Goal: Browse casually: Explore the website without a specific task or goal

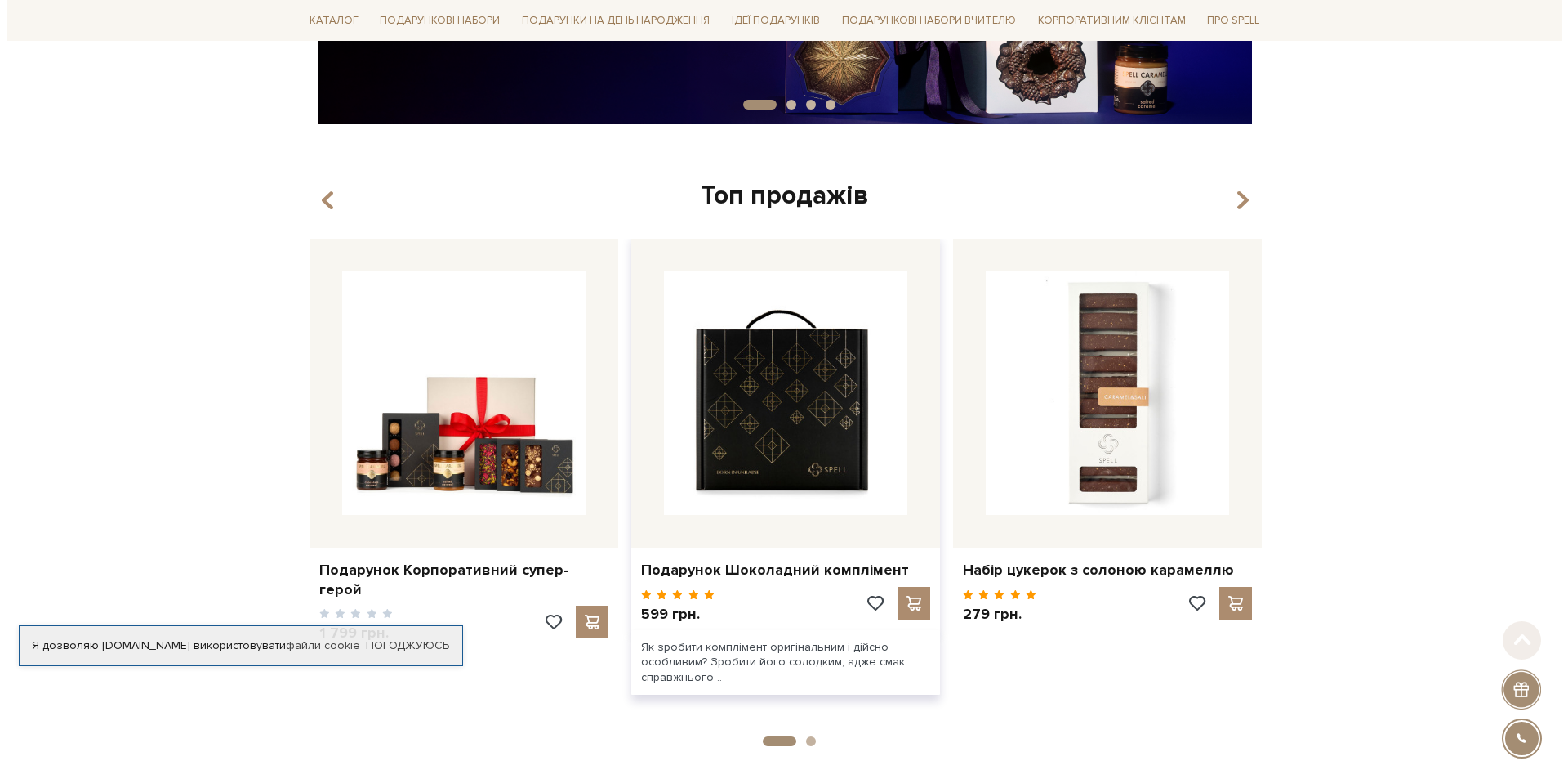
scroll to position [490, 0]
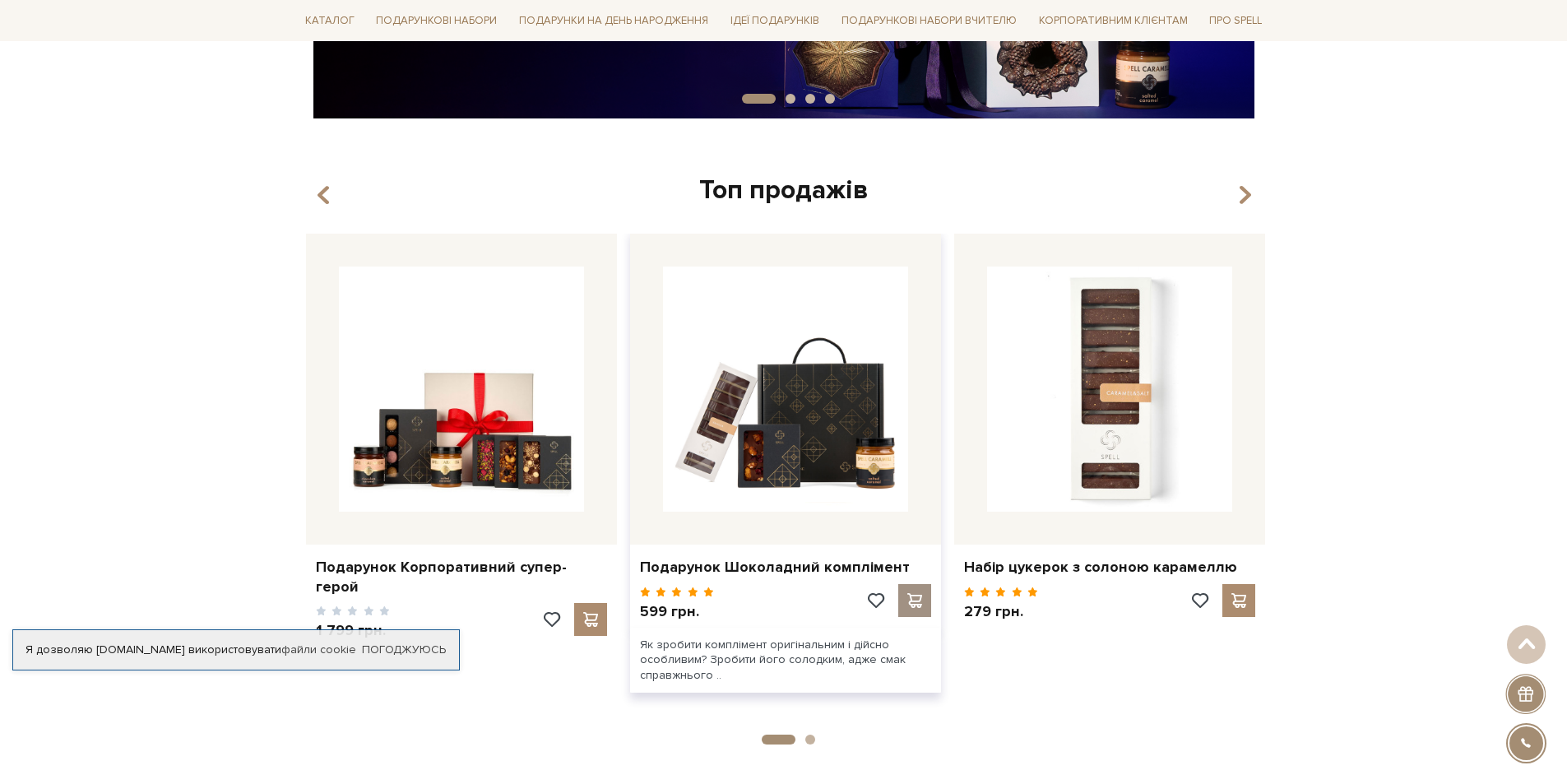
click at [909, 600] on span at bounding box center [914, 600] width 21 height 15
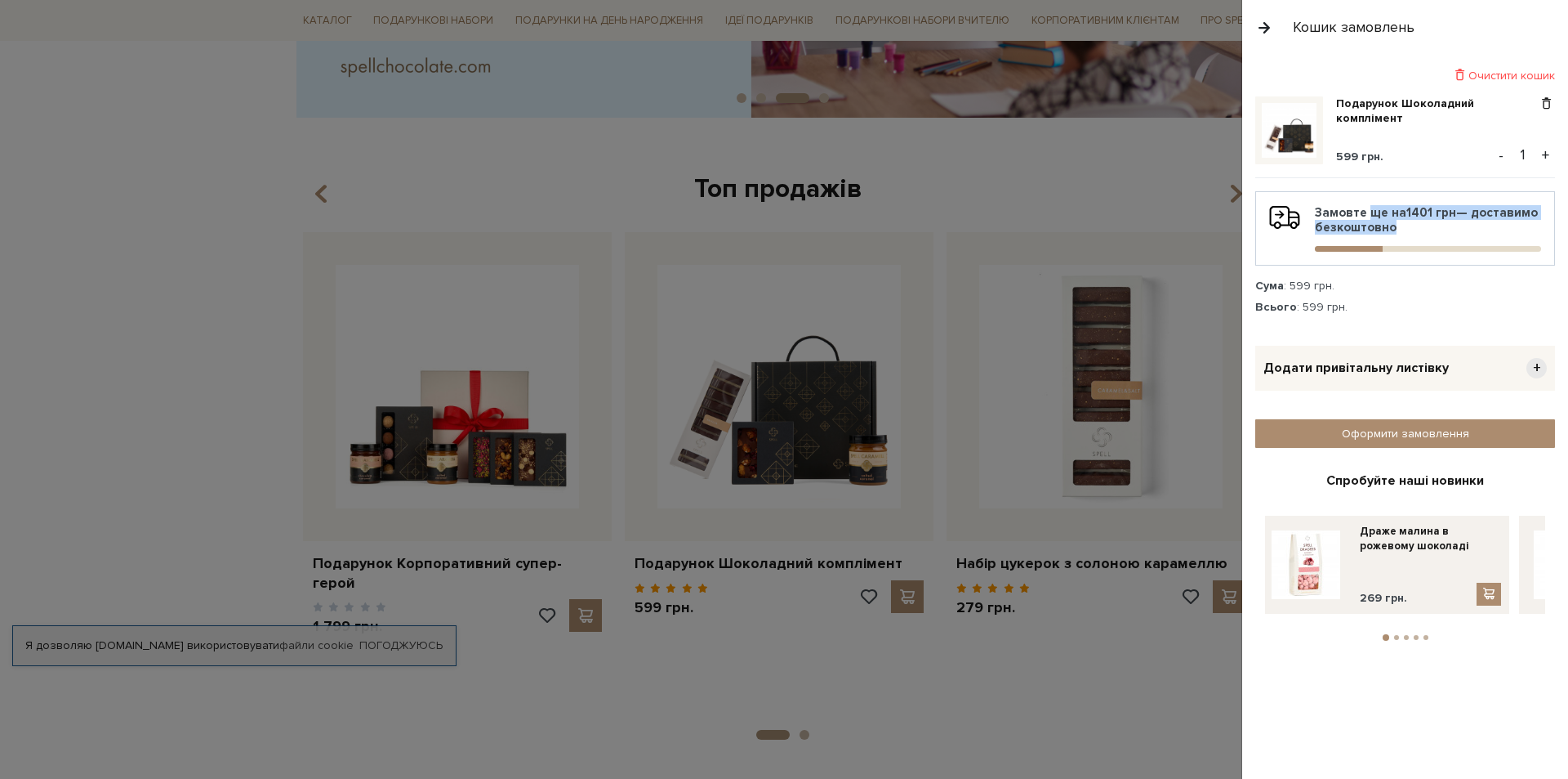
drag, startPoint x: 1362, startPoint y: 207, endPoint x: 1442, endPoint y: 237, distance: 85.4
click at [1442, 237] on div "Замовте ще на 1401 грн — доставимо безкоштовно" at bounding box center [1405, 229] width 272 height 47
click at [1398, 230] on div "Замовте ще на 1401 грн — доставимо безкоштовно" at bounding box center [1405, 229] width 272 height 47
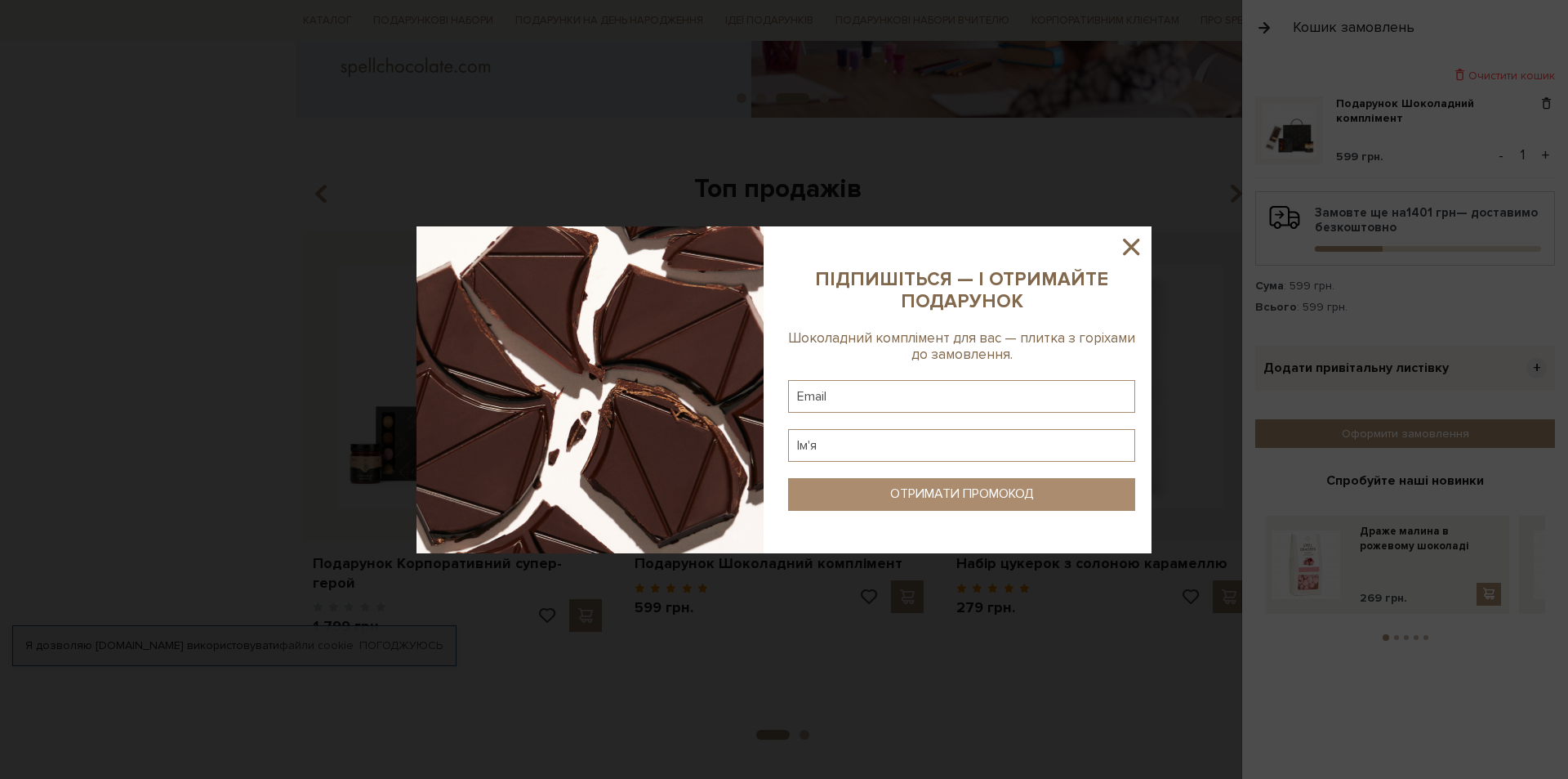
click at [1397, 225] on div at bounding box center [784, 390] width 1568 height 779
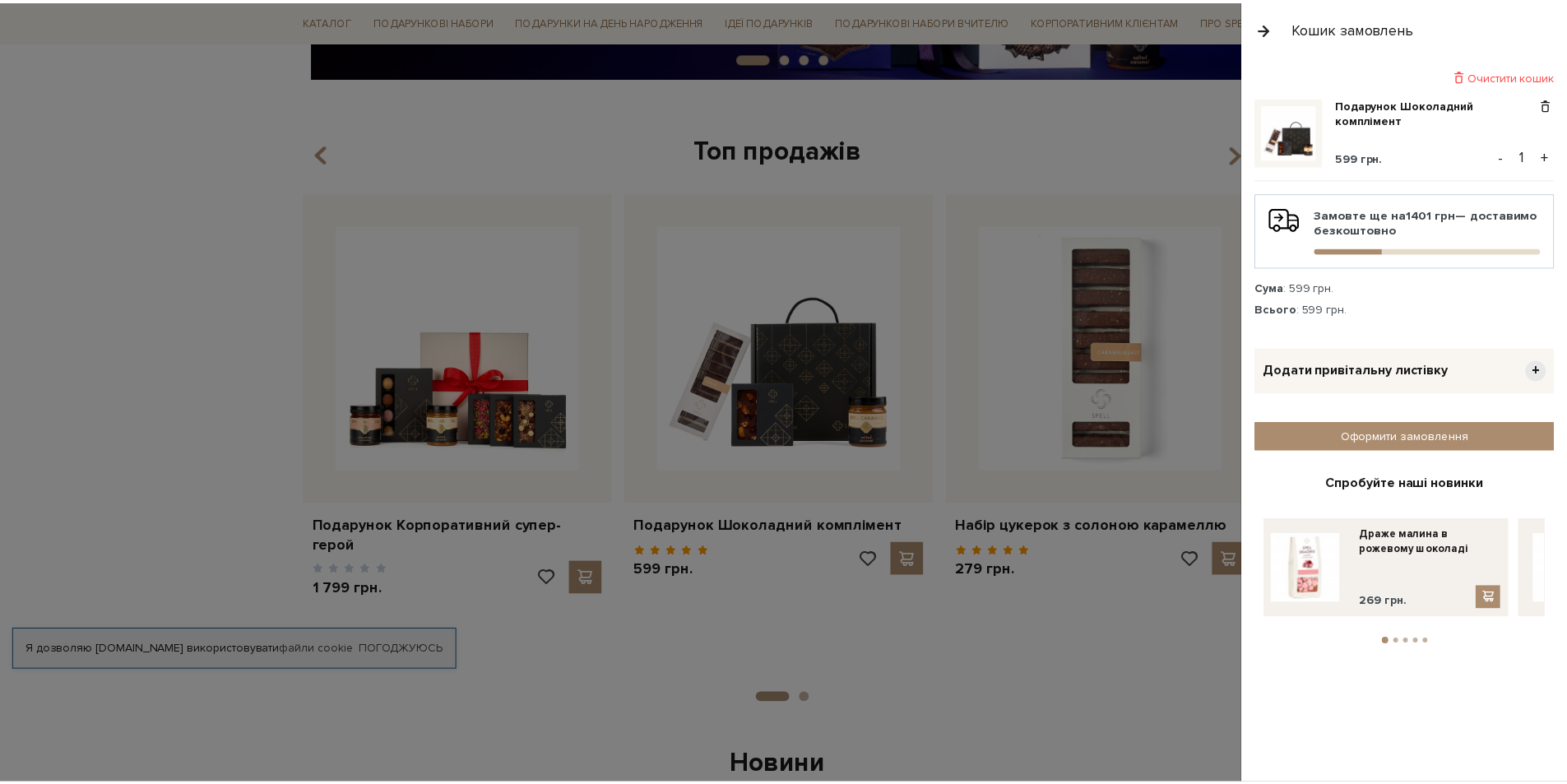
scroll to position [250, 0]
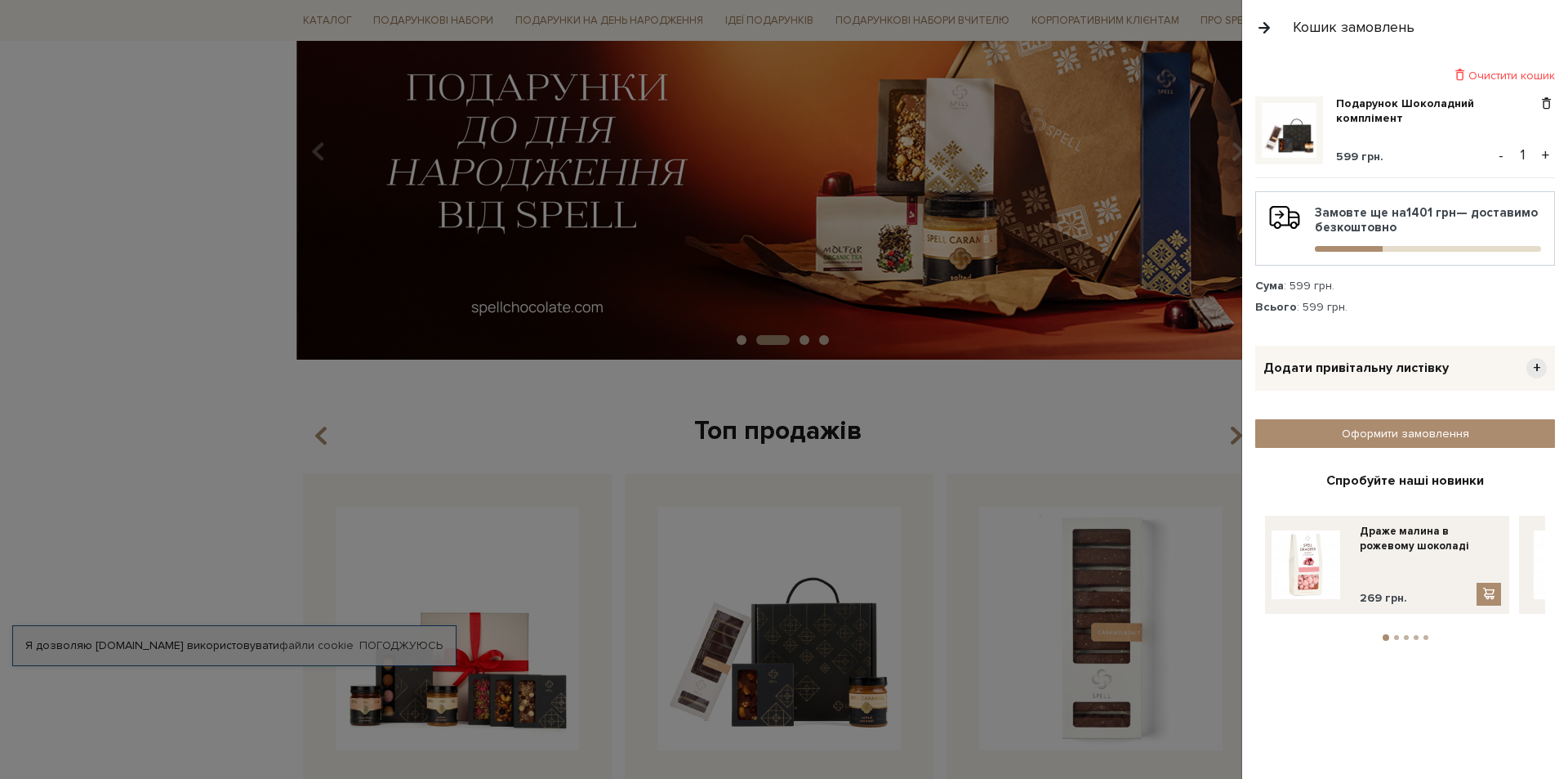
click at [1267, 25] on button "button" at bounding box center [1264, 26] width 18 height 28
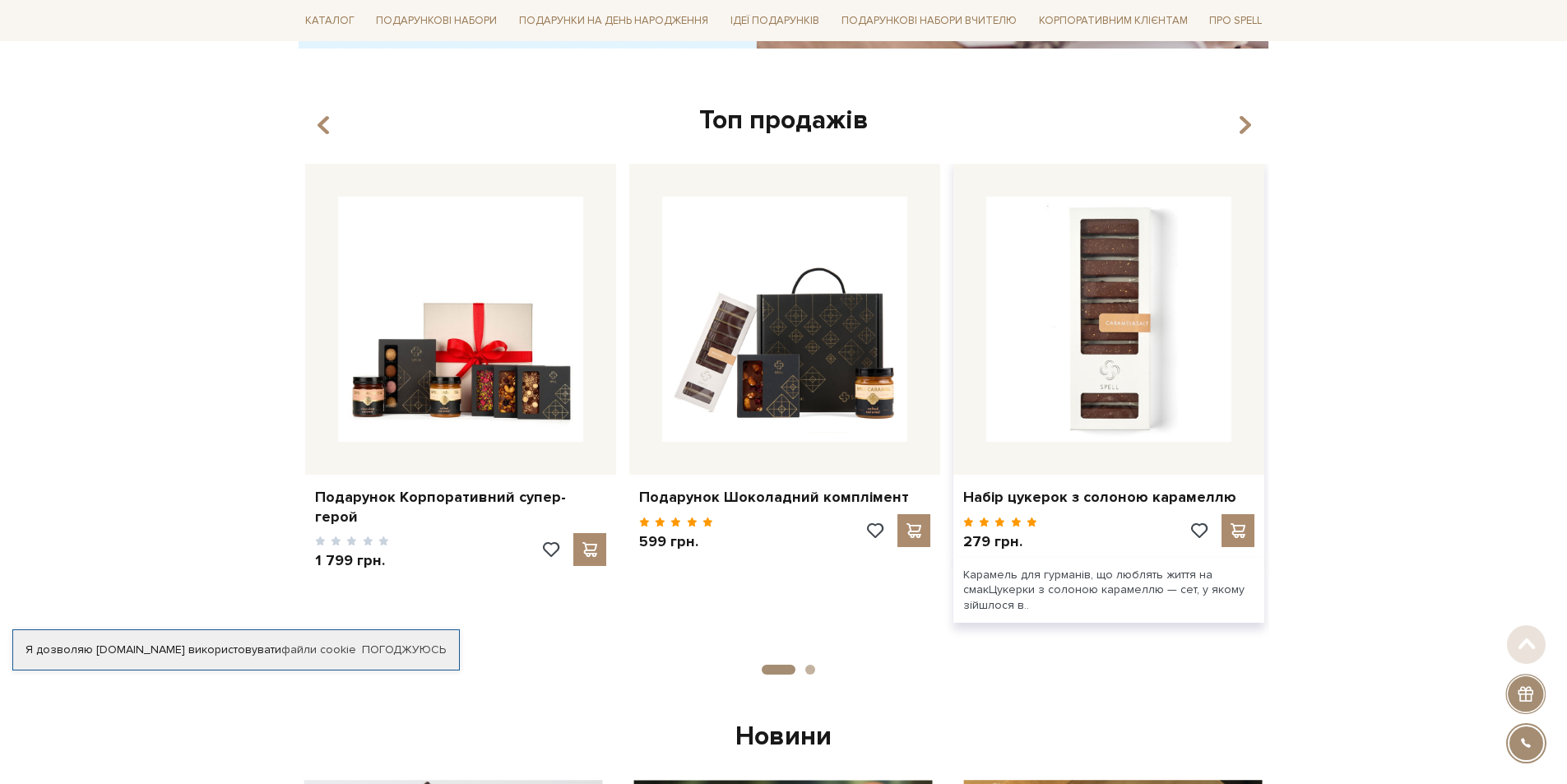
scroll to position [575, 0]
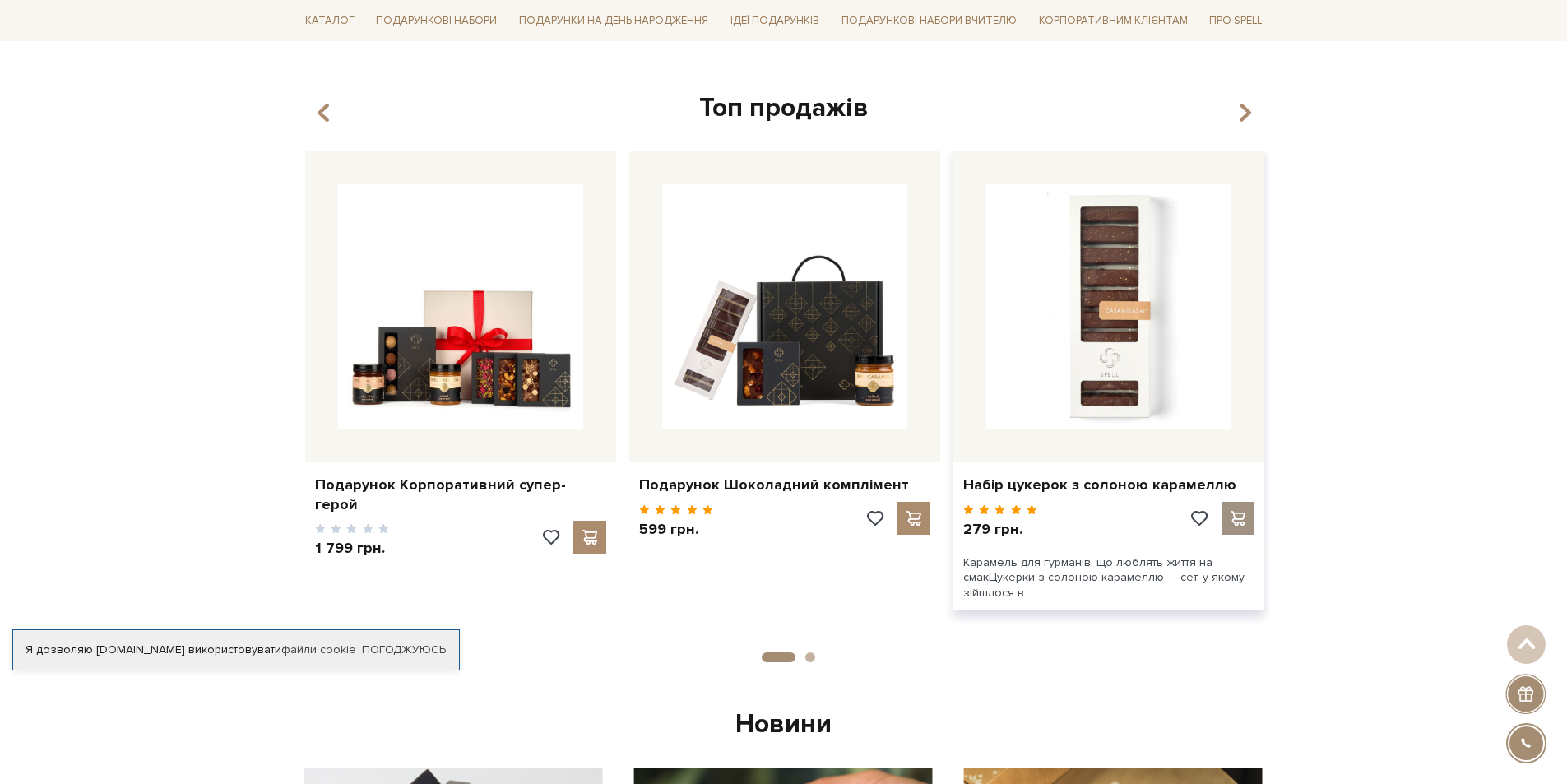
click at [1233, 510] on span at bounding box center [1238, 517] width 21 height 15
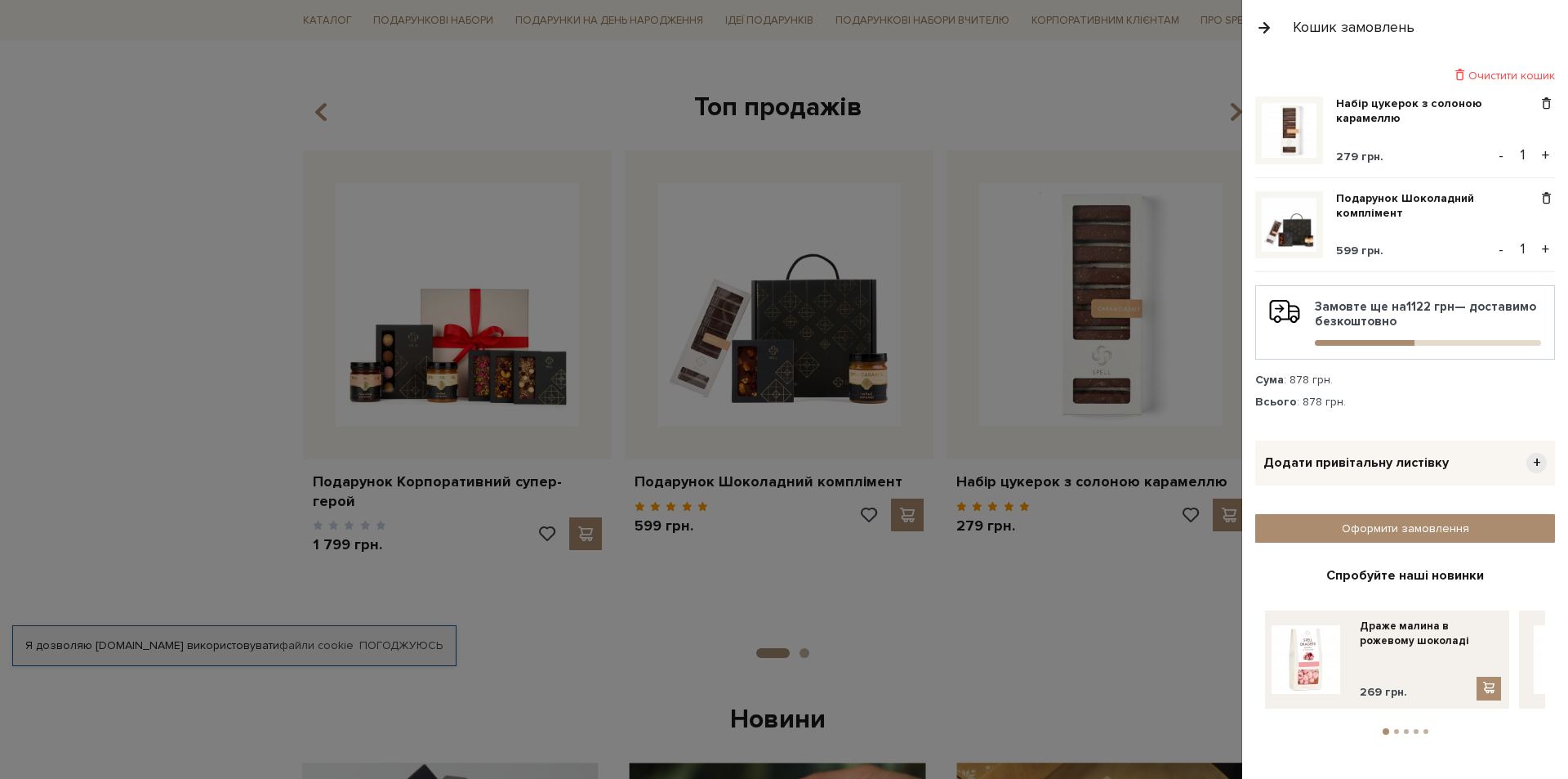
drag, startPoint x: 1329, startPoint y: 309, endPoint x: 1473, endPoint y: 320, distance: 144.4
click at [1473, 320] on div "Замовте ще на 1122 грн — доставимо безкоштовно" at bounding box center [1405, 323] width 272 height 47
click at [1434, 319] on div "Замовте ще на 1122 грн — доставимо безкоштовно" at bounding box center [1405, 323] width 272 height 47
click at [1154, 379] on div at bounding box center [784, 390] width 1568 height 779
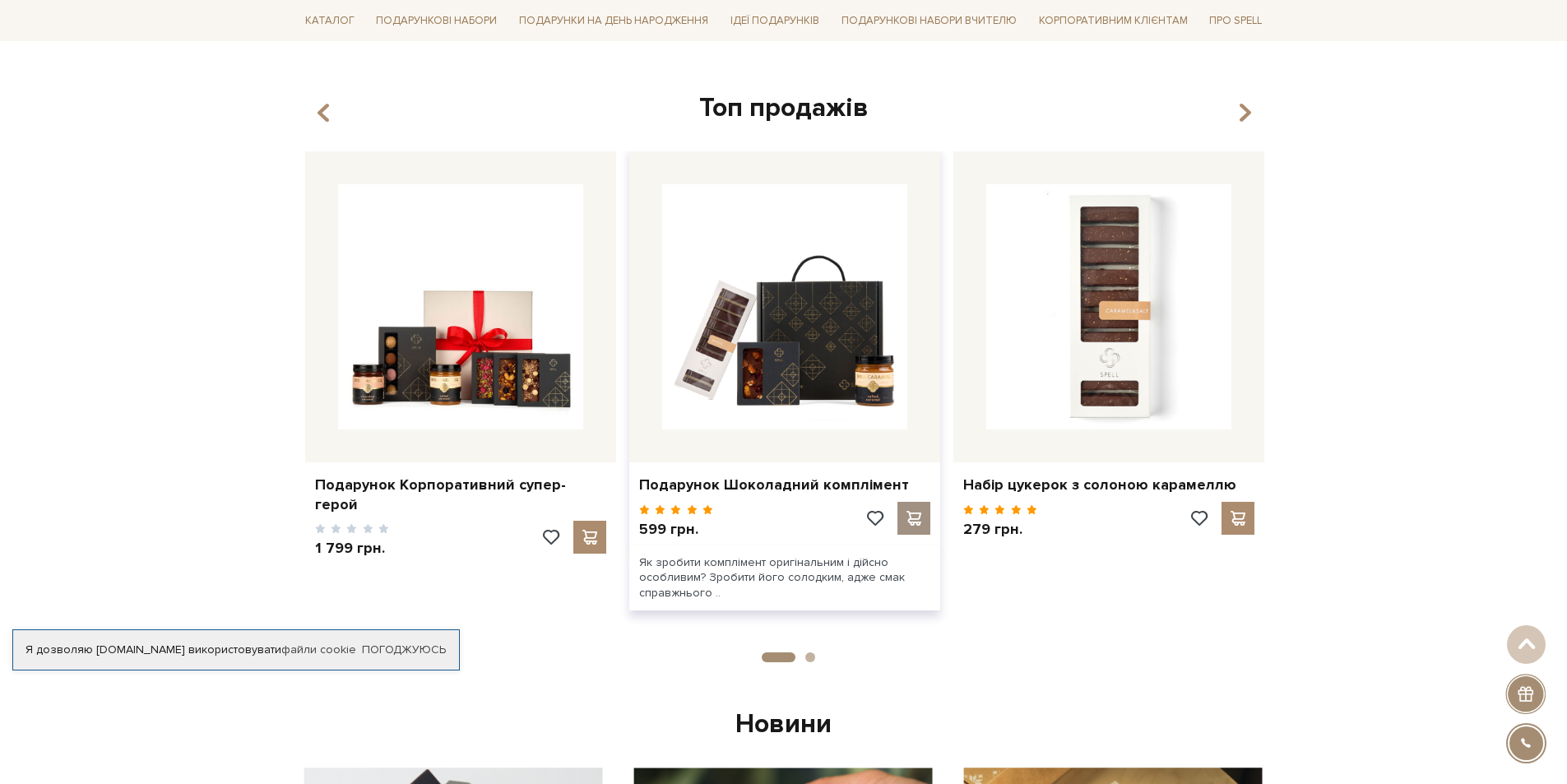
click at [909, 517] on span at bounding box center [914, 517] width 21 height 15
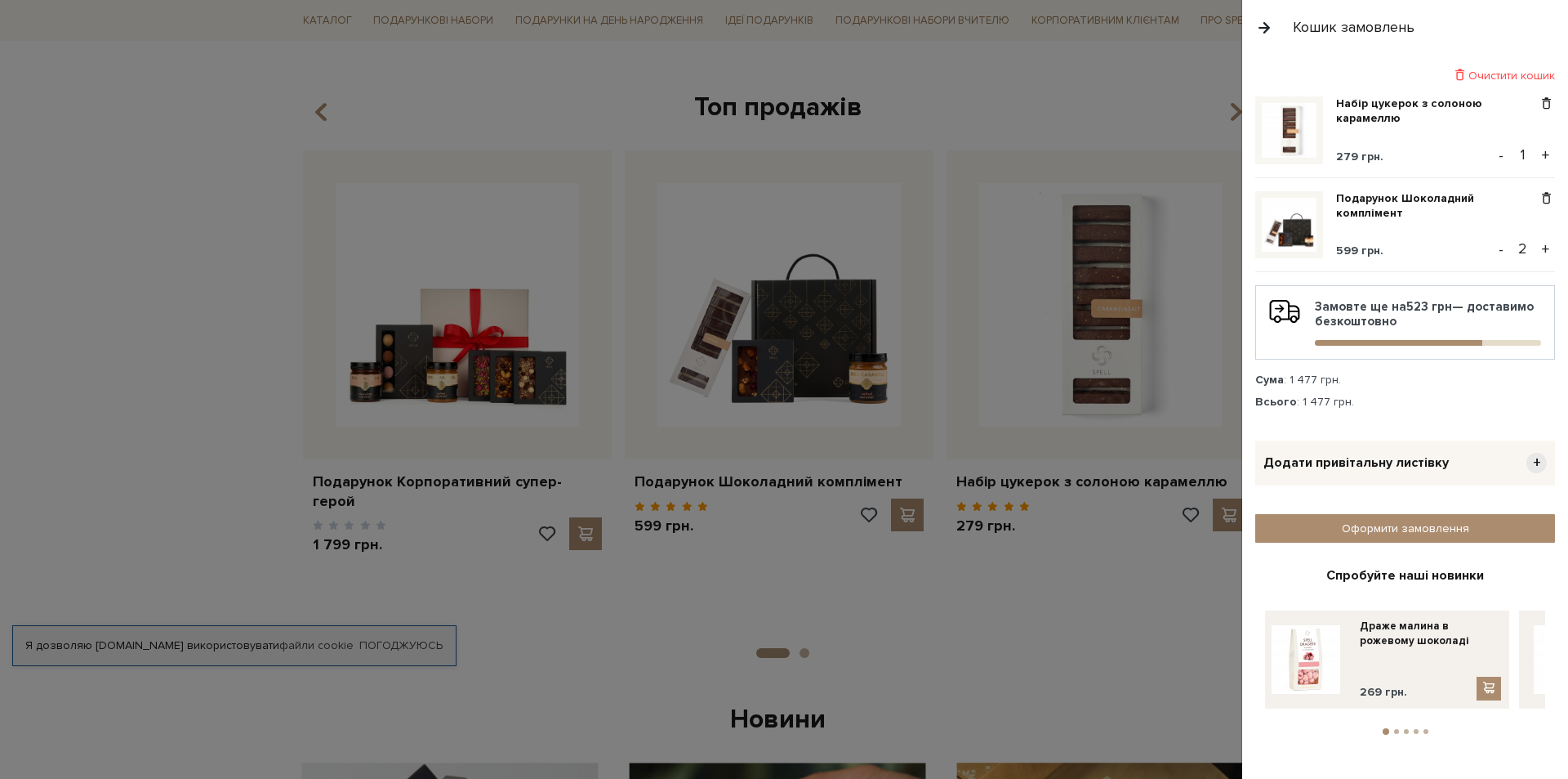
click at [1378, 307] on div "Замовте ще на 523 грн — доставимо безкоштовно" at bounding box center [1405, 323] width 272 height 47
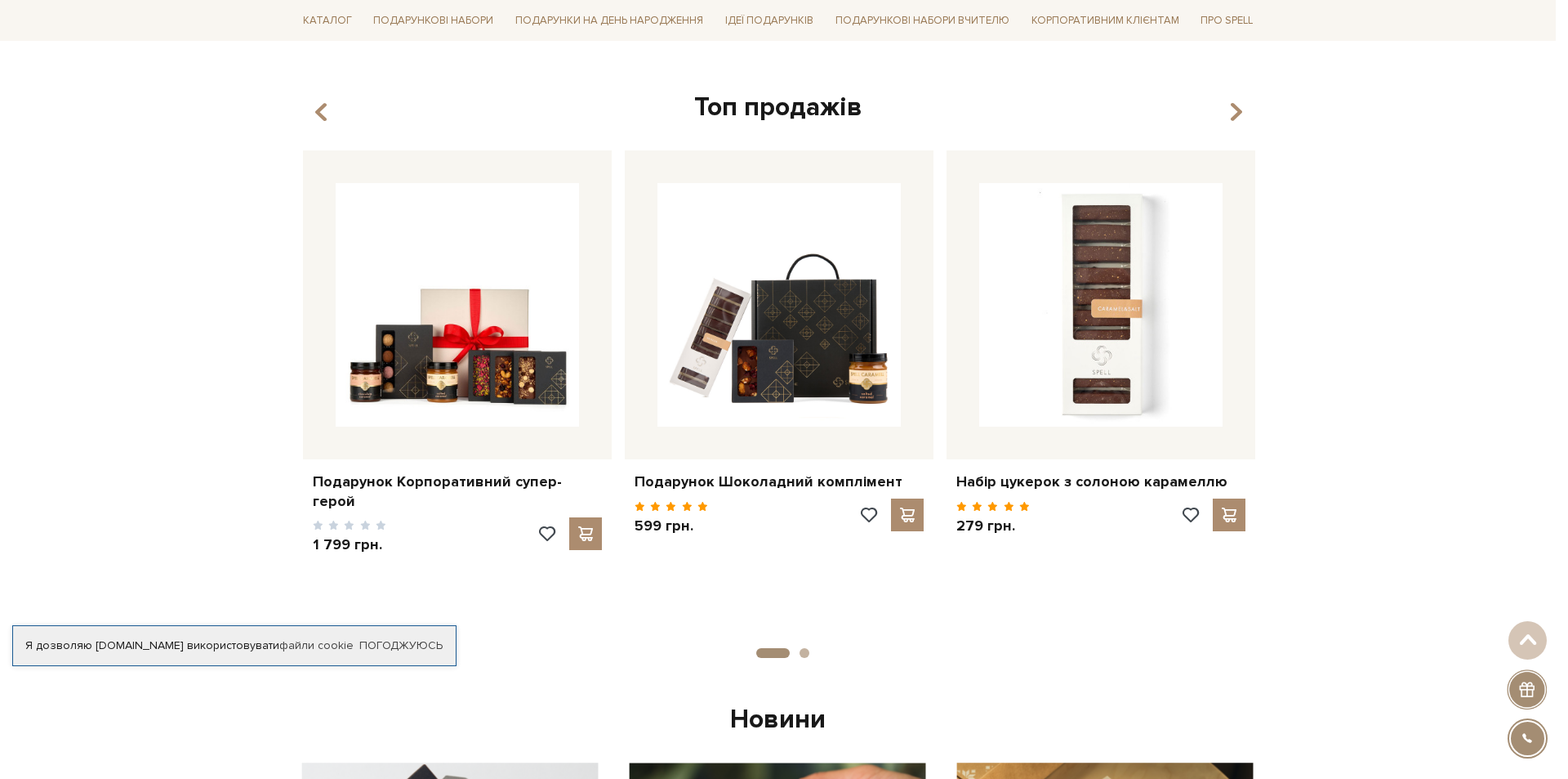
click at [1098, 344] on div at bounding box center [784, 390] width 1568 height 779
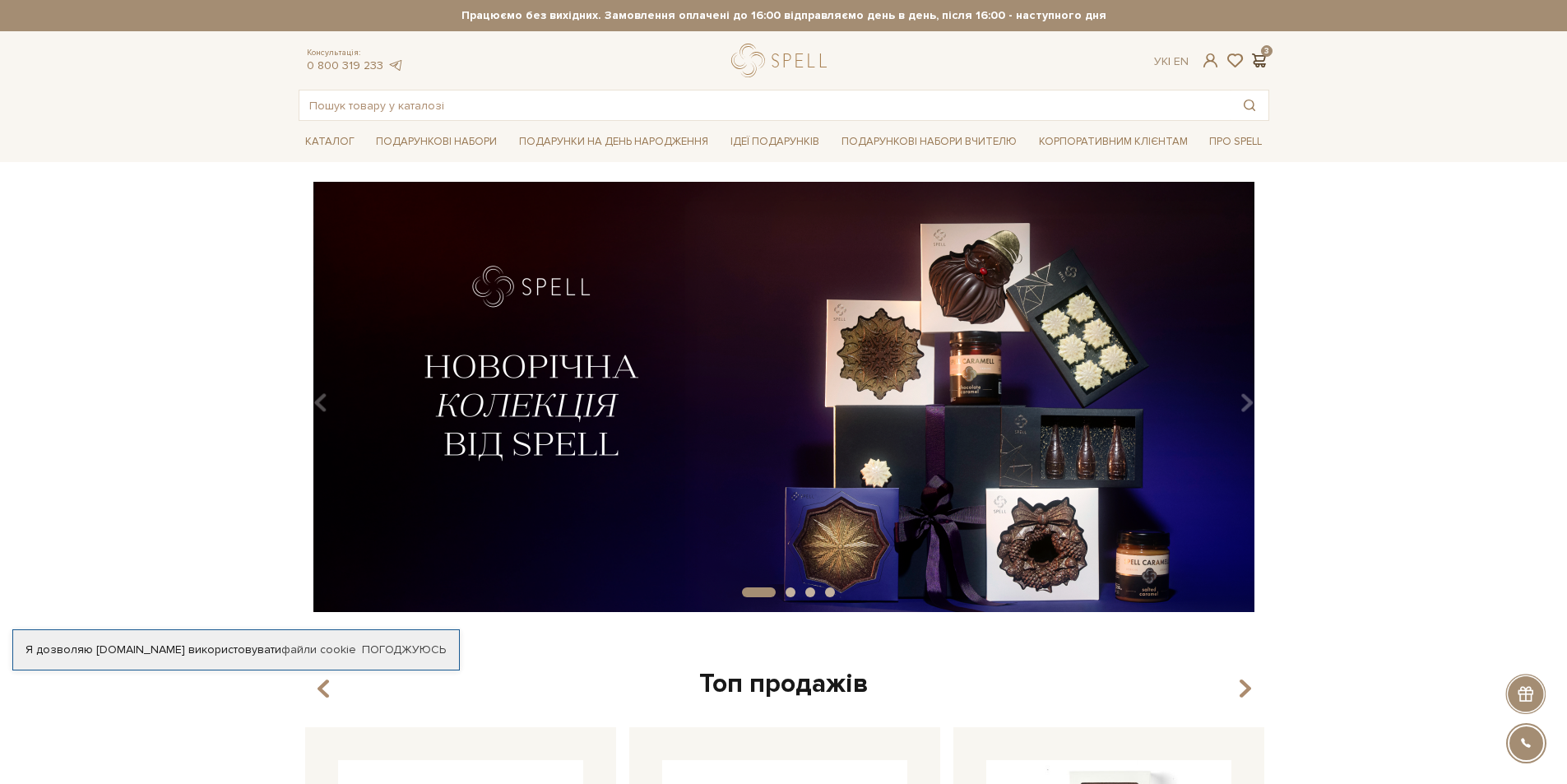
click at [1258, 52] on div "Консультація: 0 800 319 233 Ук | En | 3" at bounding box center [784, 60] width 990 height 33
click at [1258, 59] on span at bounding box center [1260, 61] width 20 height 18
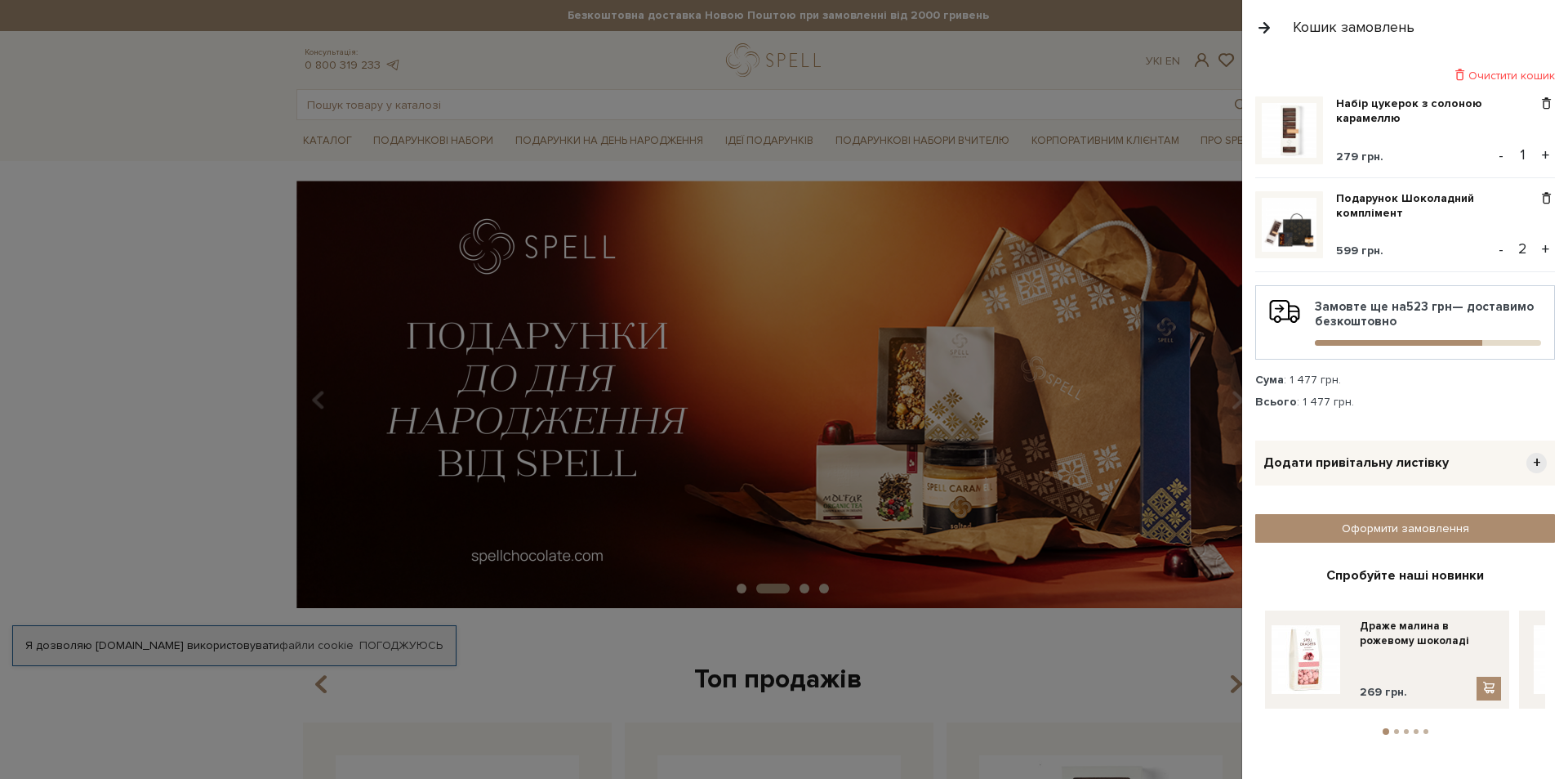
click at [1393, 729] on div "Очистити кошик Набір цукерок з солоною карамеллю 279 грн. - 1 + Подарунок Шокол…" at bounding box center [1405, 417] width 326 height 724
click at [1397, 728] on ul "1 2 3 4 5" at bounding box center [1405, 727] width 280 height 15
click at [1398, 729] on button "2" at bounding box center [1396, 731] width 5 height 5
click at [1405, 729] on button "3" at bounding box center [1406, 731] width 5 height 5
click at [1414, 729] on button "4" at bounding box center [1415, 731] width 5 height 5
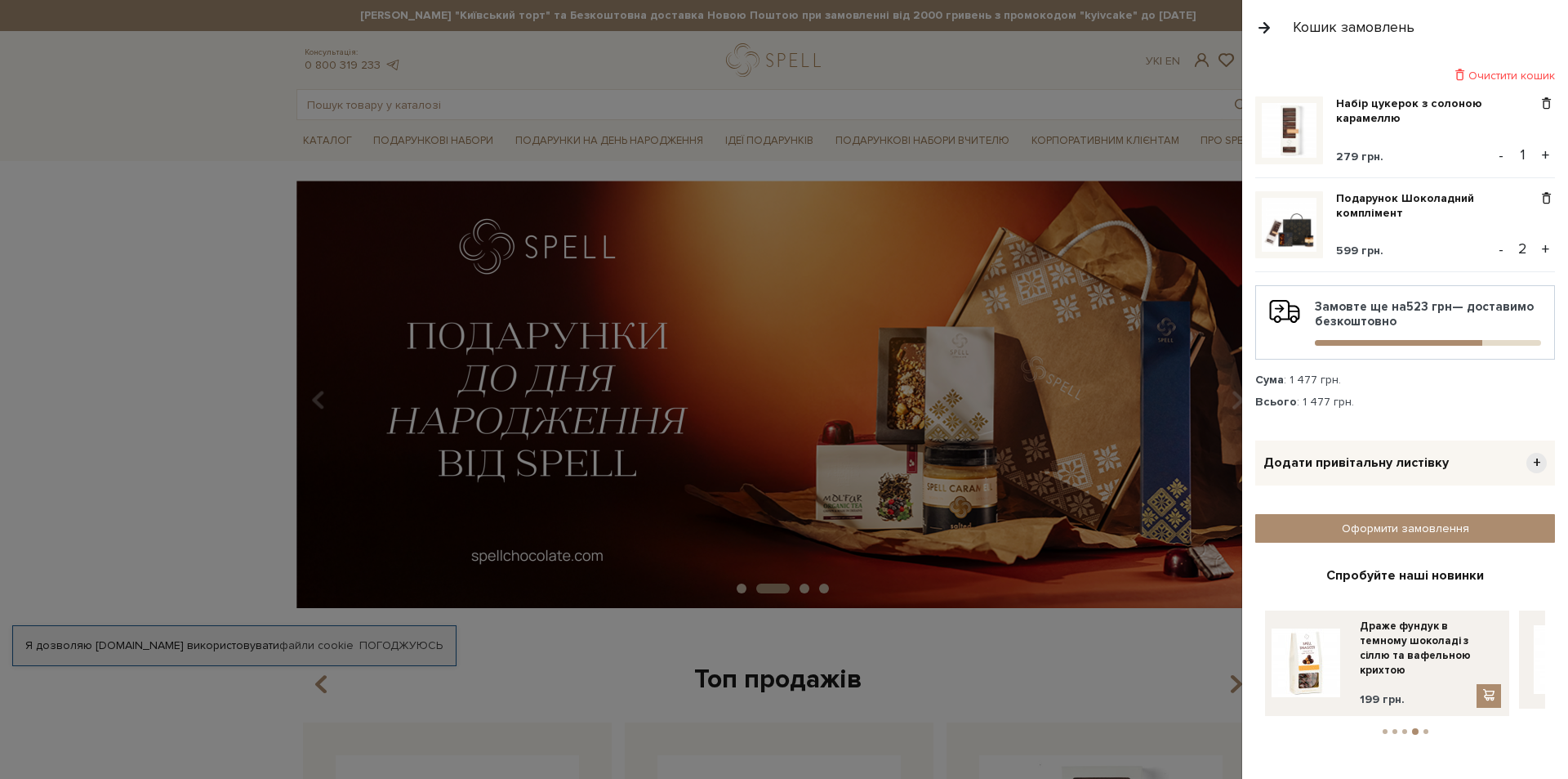
click at [1425, 729] on button "5" at bounding box center [1425, 731] width 5 height 5
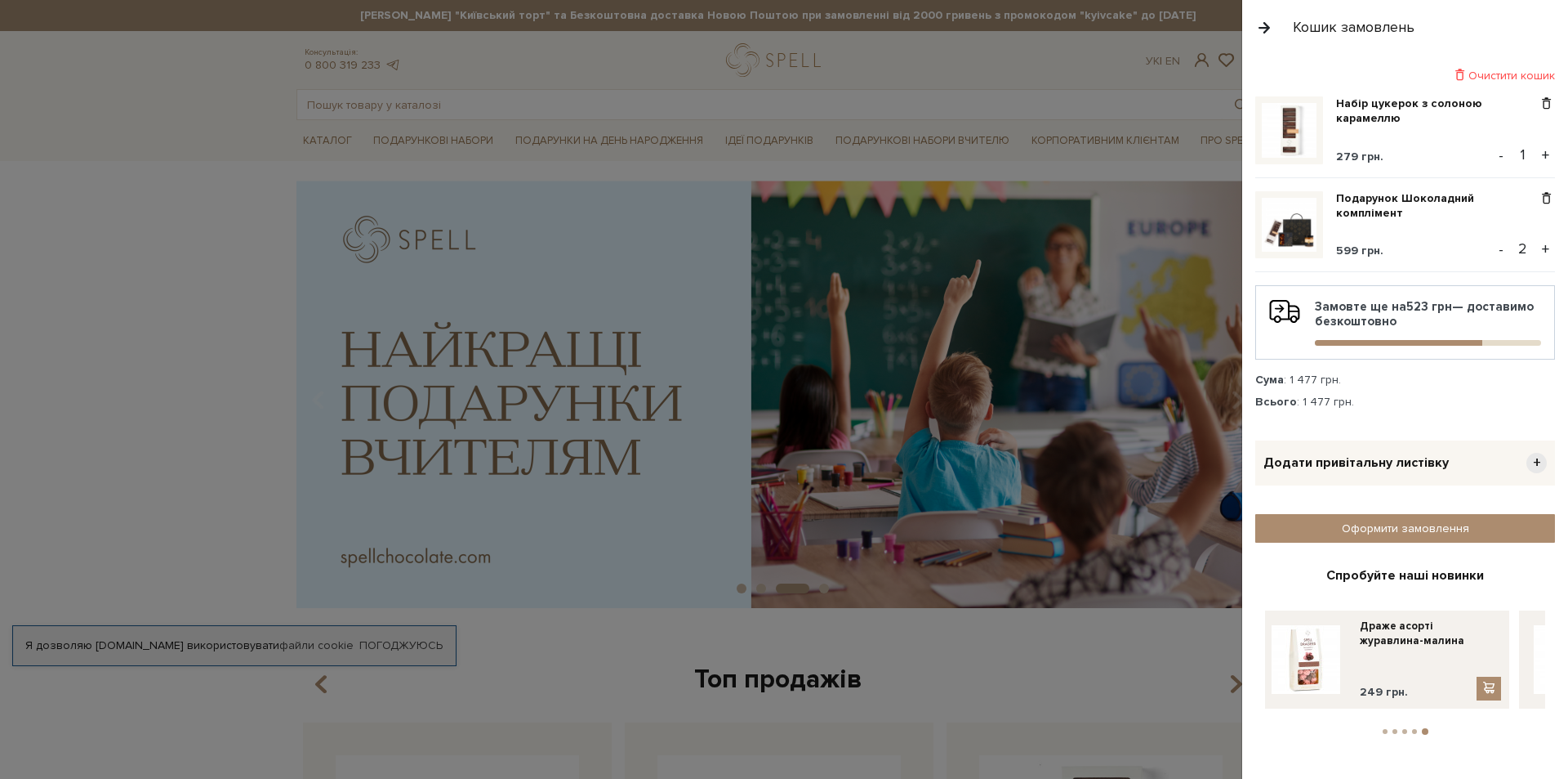
click at [1395, 729] on button "2" at bounding box center [1394, 731] width 5 height 5
click at [1386, 729] on button "1" at bounding box center [1384, 731] width 5 height 5
click at [1404, 729] on button "3" at bounding box center [1406, 731] width 5 height 5
click at [1418, 729] on li "4" at bounding box center [1416, 731] width 10 height 5
click at [1430, 729] on li "5" at bounding box center [1426, 731] width 10 height 5
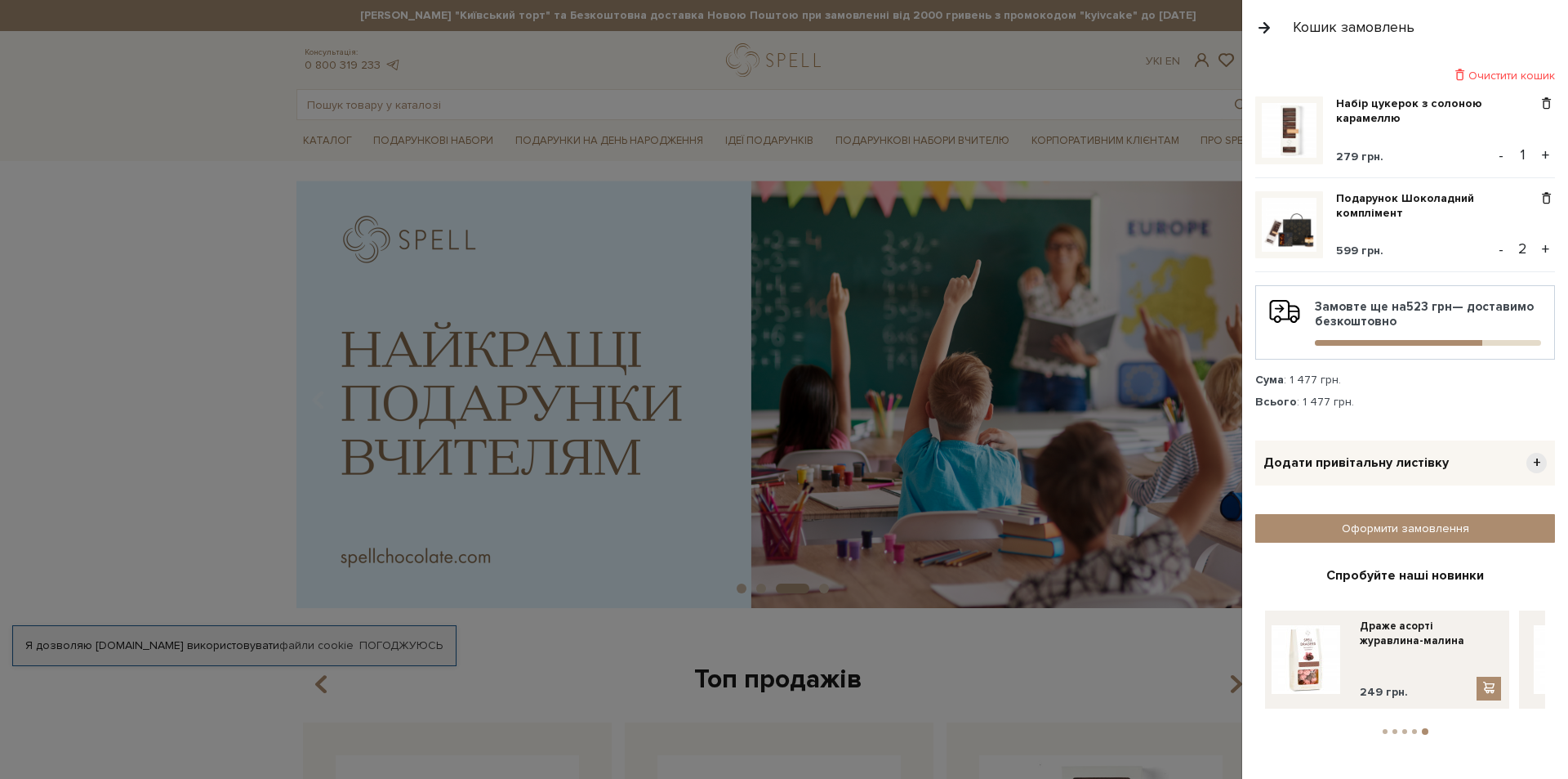
click at [1414, 729] on button "4" at bounding box center [1413, 731] width 5 height 5
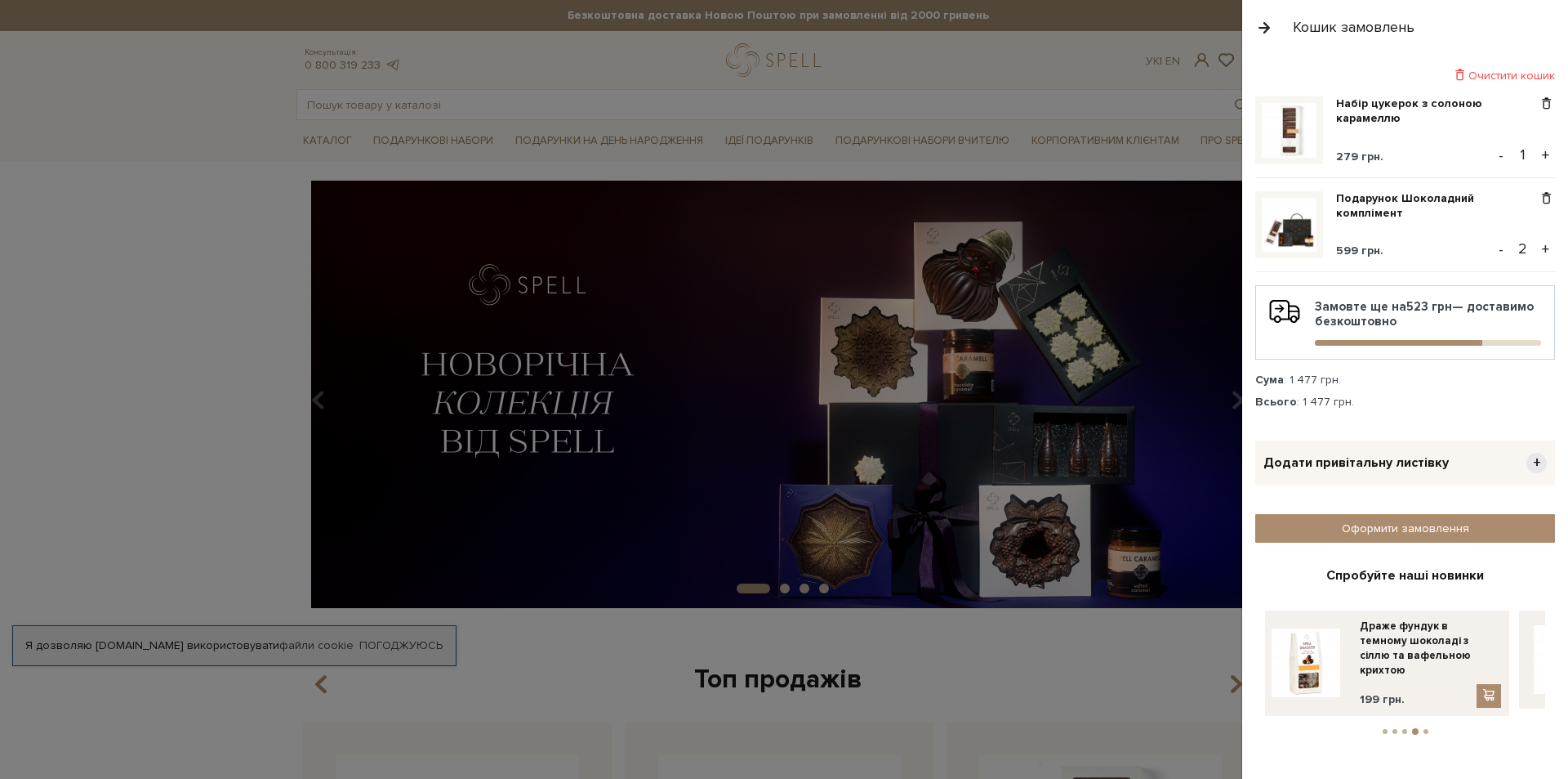
click at [1393, 467] on span "Додати привітальну листівку" at bounding box center [1356, 463] width 186 height 18
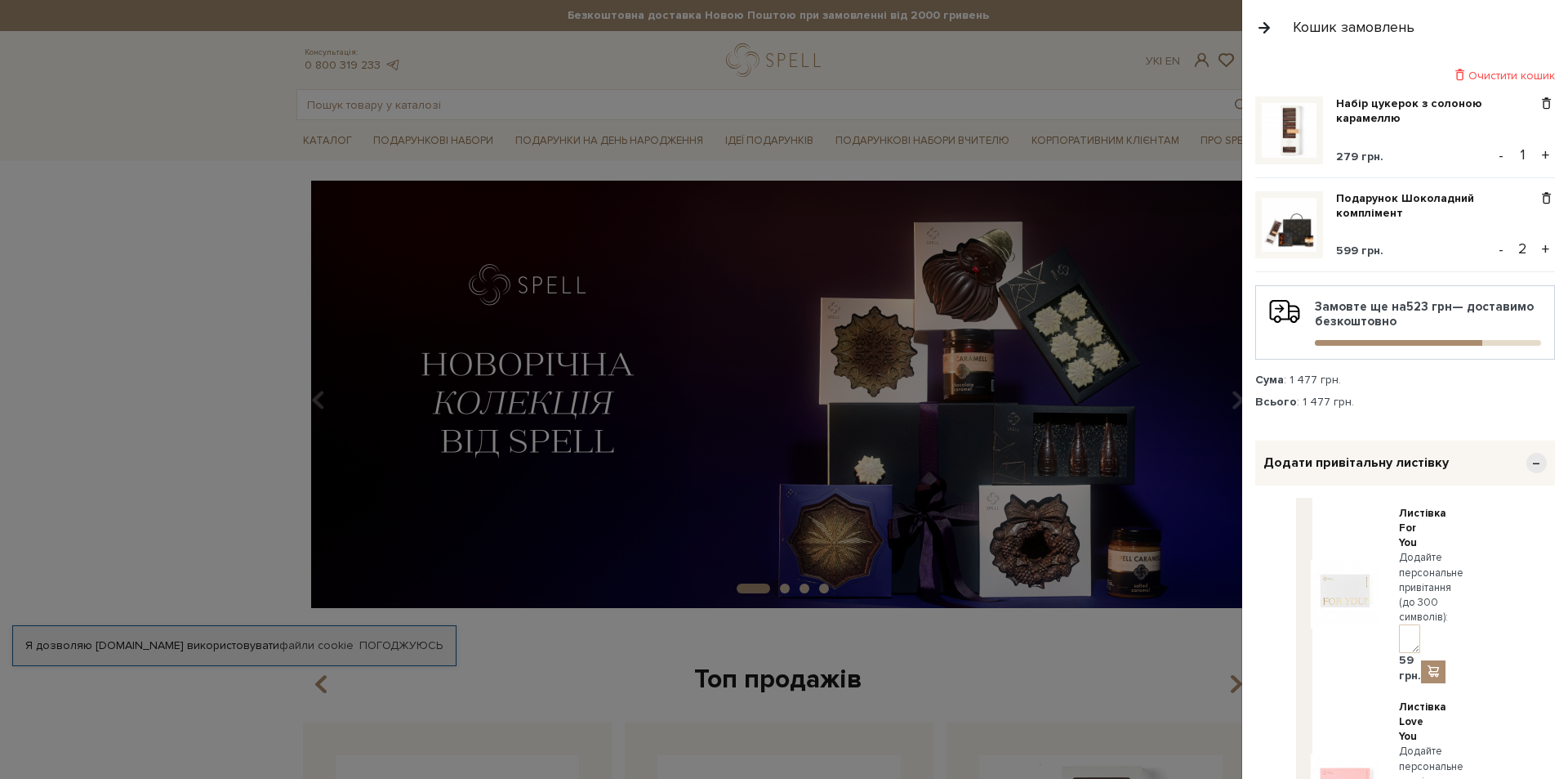
click at [1393, 467] on span "Додати привітальну листівку" at bounding box center [1356, 463] width 186 height 18
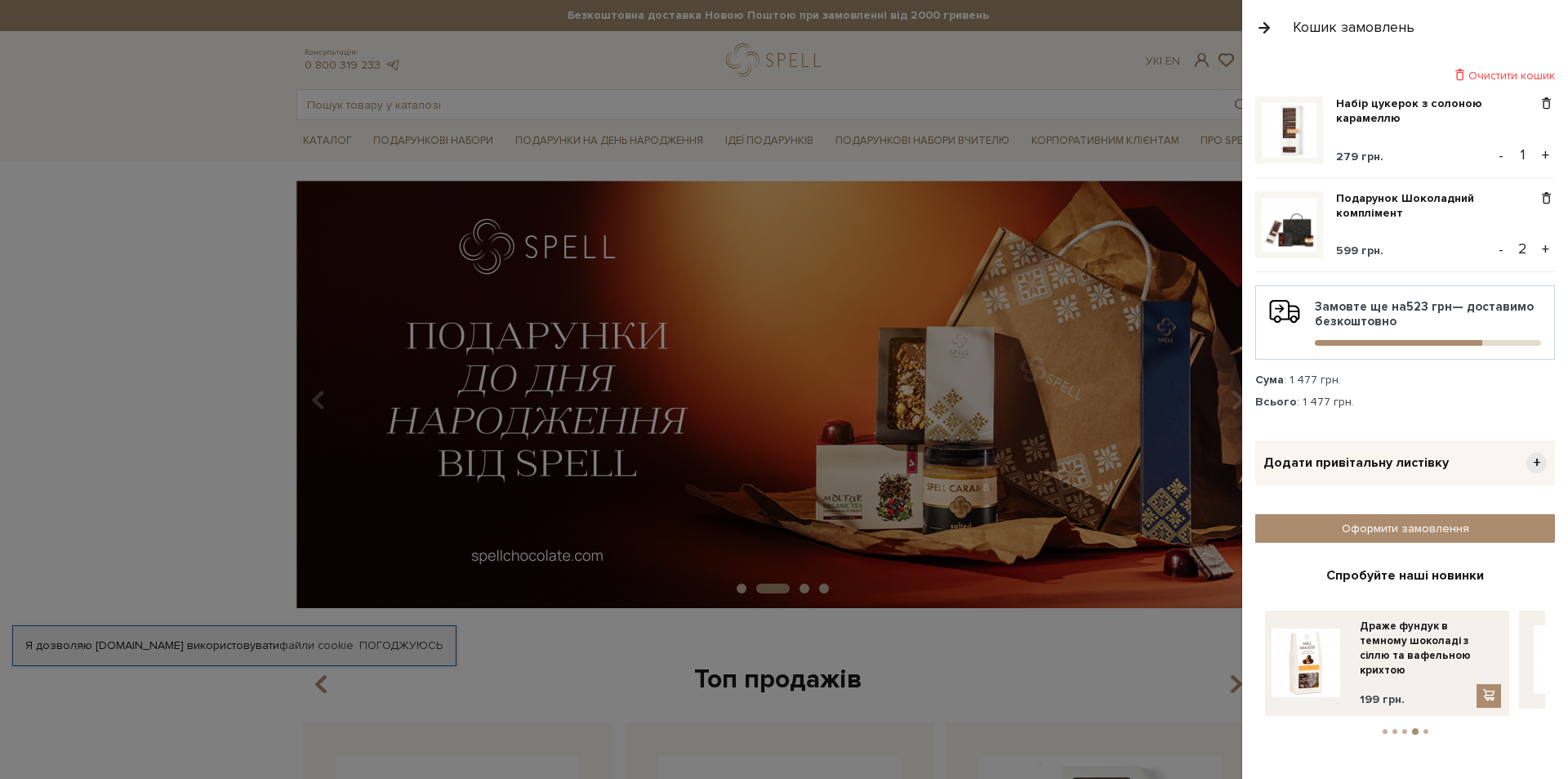
click at [1517, 460] on div "Додати привітальну листівку +" at bounding box center [1405, 463] width 299 height 45
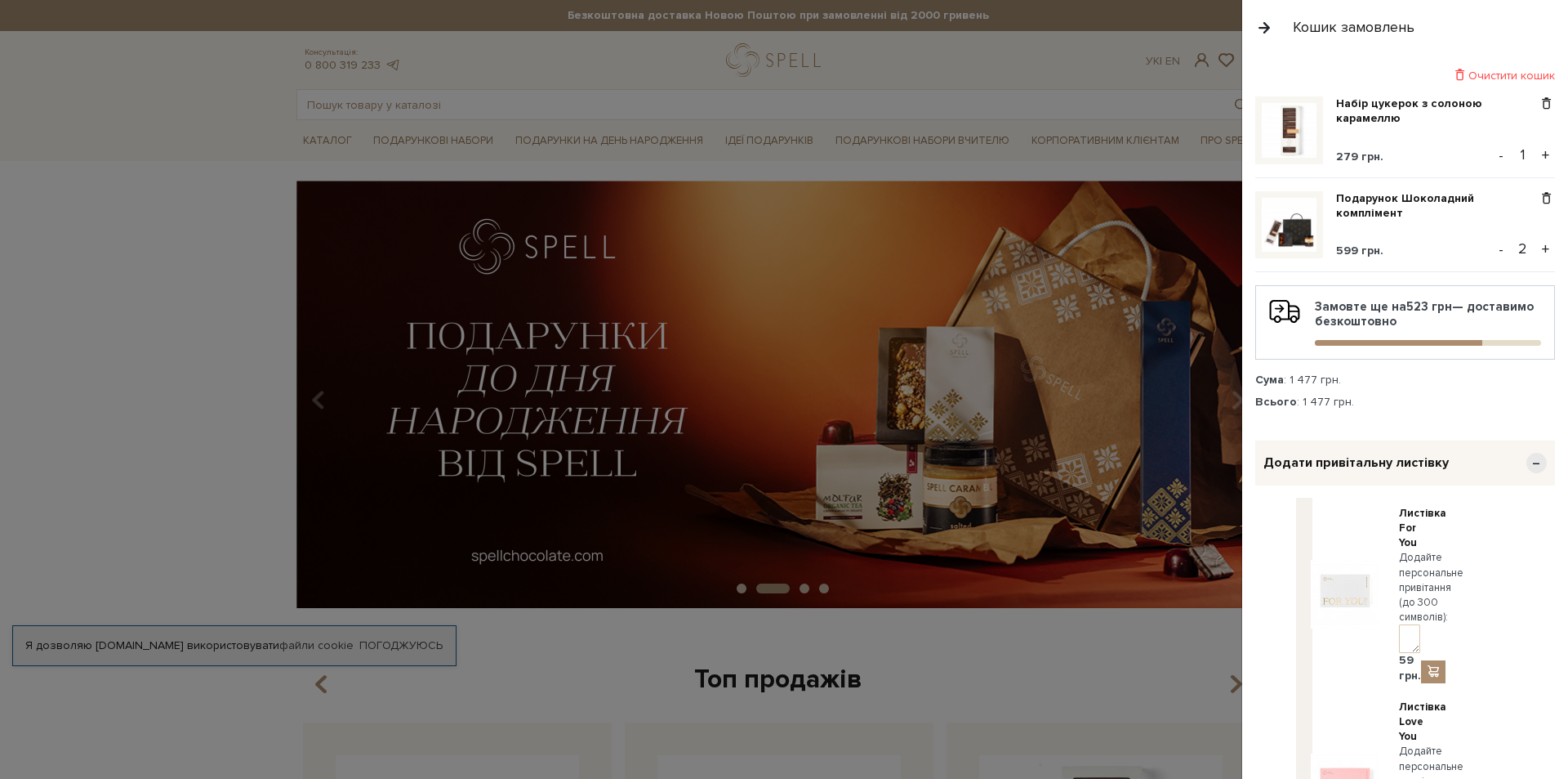
click at [1532, 462] on span "−" at bounding box center [1536, 462] width 21 height 21
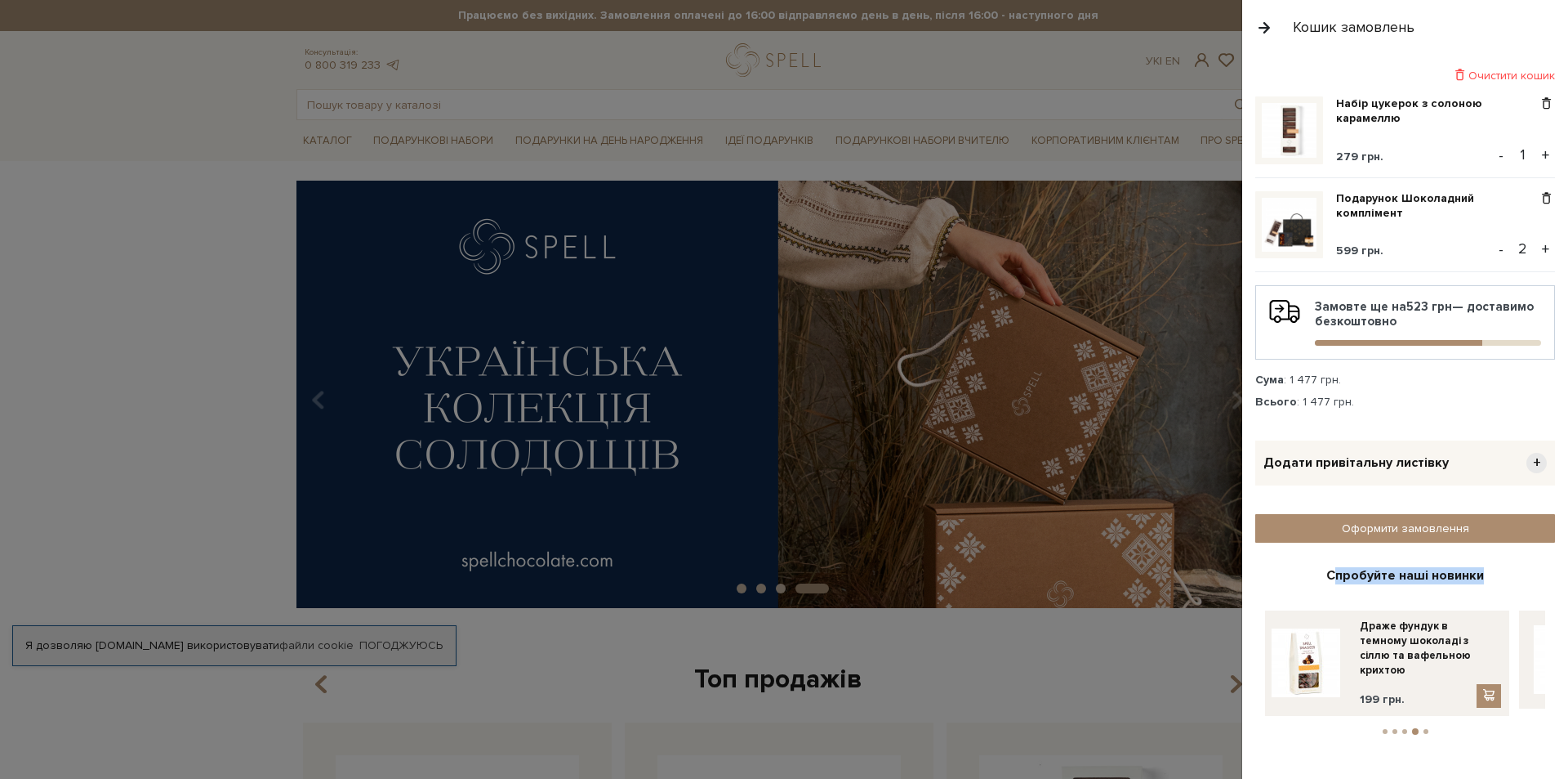
drag, startPoint x: 1338, startPoint y: 570, endPoint x: 1481, endPoint y: 577, distance: 143.2
click at [1491, 574] on div "Спробуйте наші новинки" at bounding box center [1405, 575] width 280 height 18
click at [1457, 581] on div "Спробуйте наші новинки" at bounding box center [1405, 575] width 280 height 18
click at [1339, 468] on span "Додати привітальну листівку" at bounding box center [1356, 463] width 186 height 18
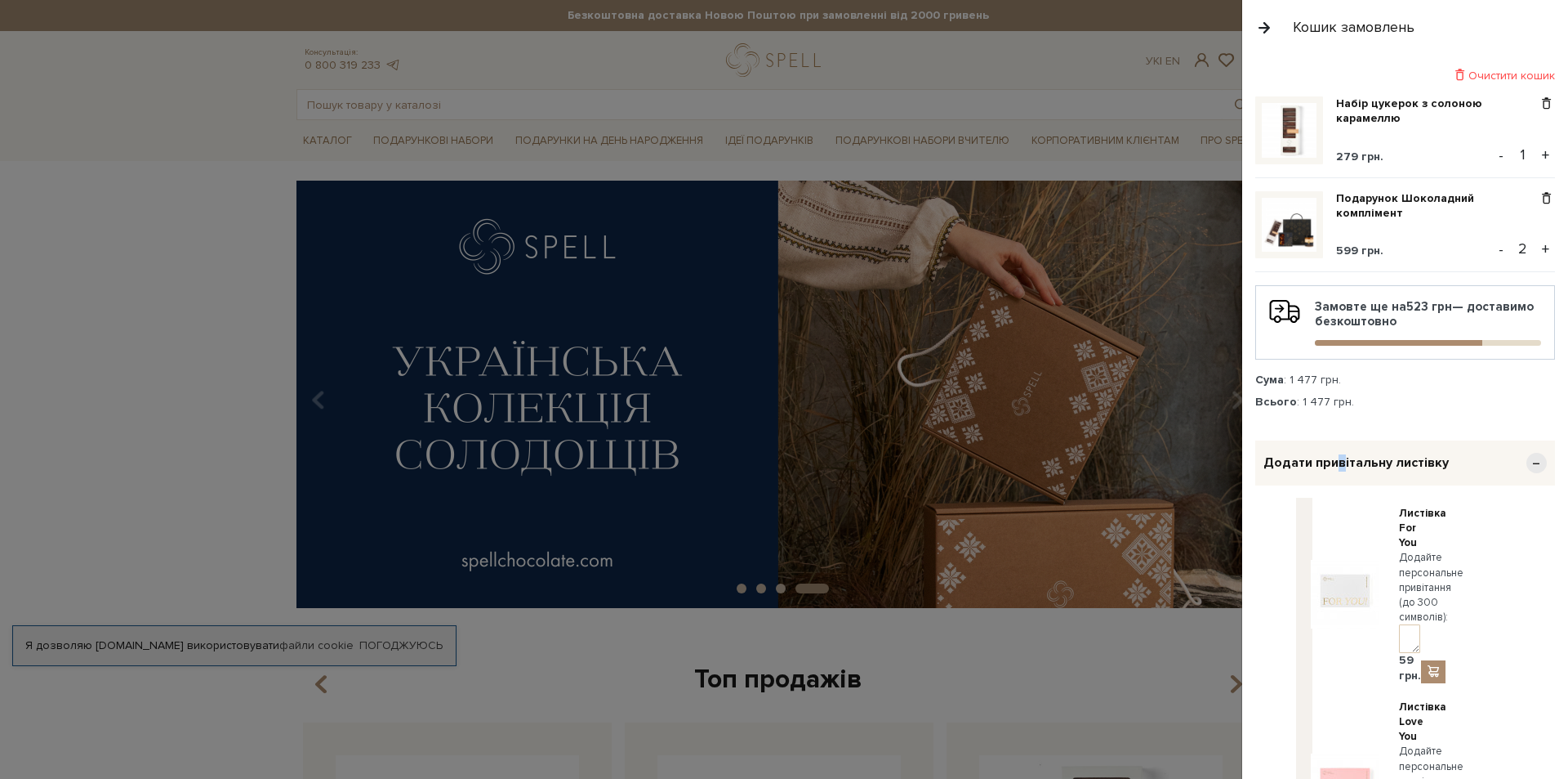
click at [1339, 468] on span "Додати привітальну листівку" at bounding box center [1356, 463] width 186 height 18
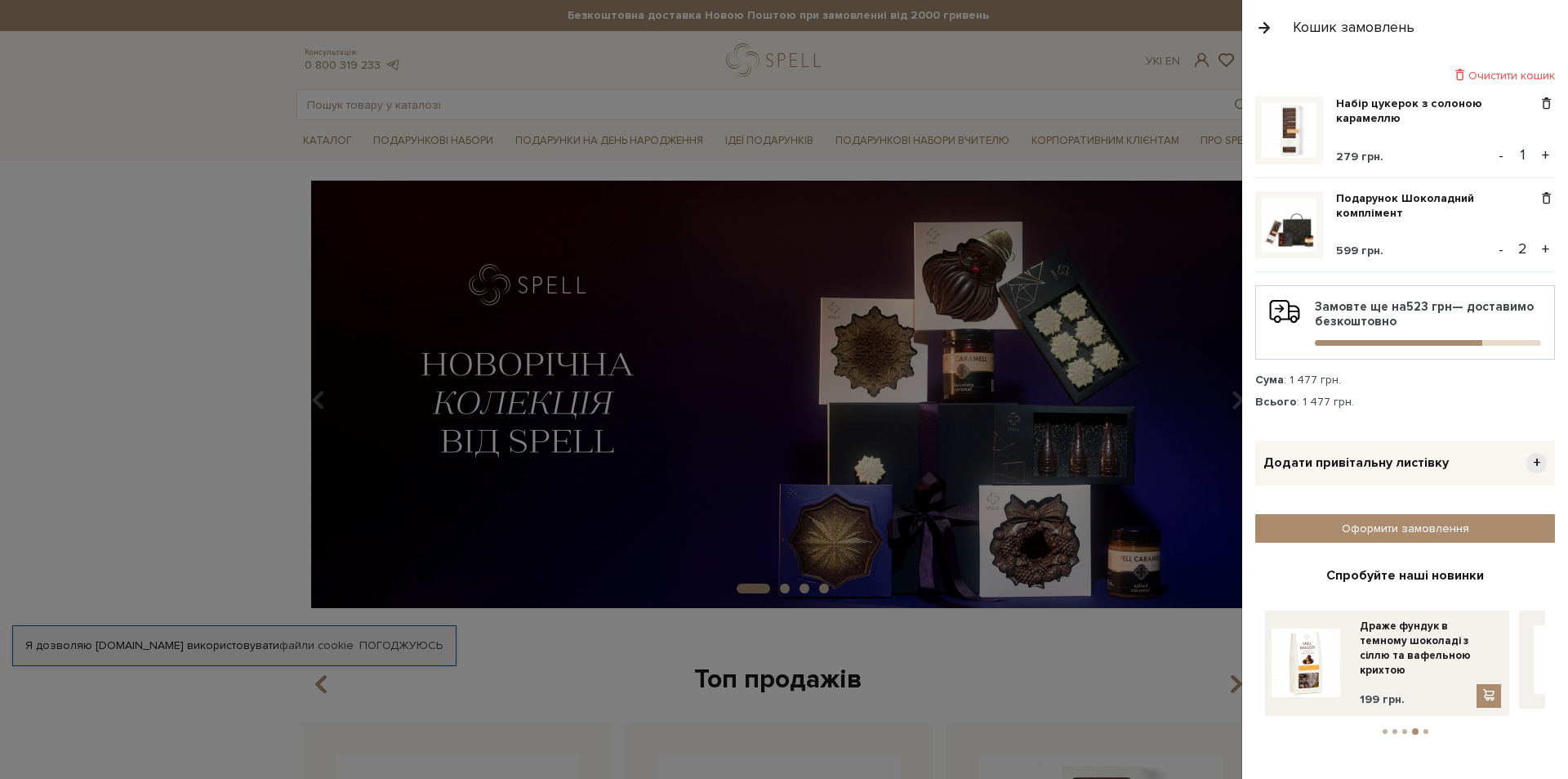
click at [1383, 464] on span "Додати привітальну листівку" at bounding box center [1356, 463] width 186 height 18
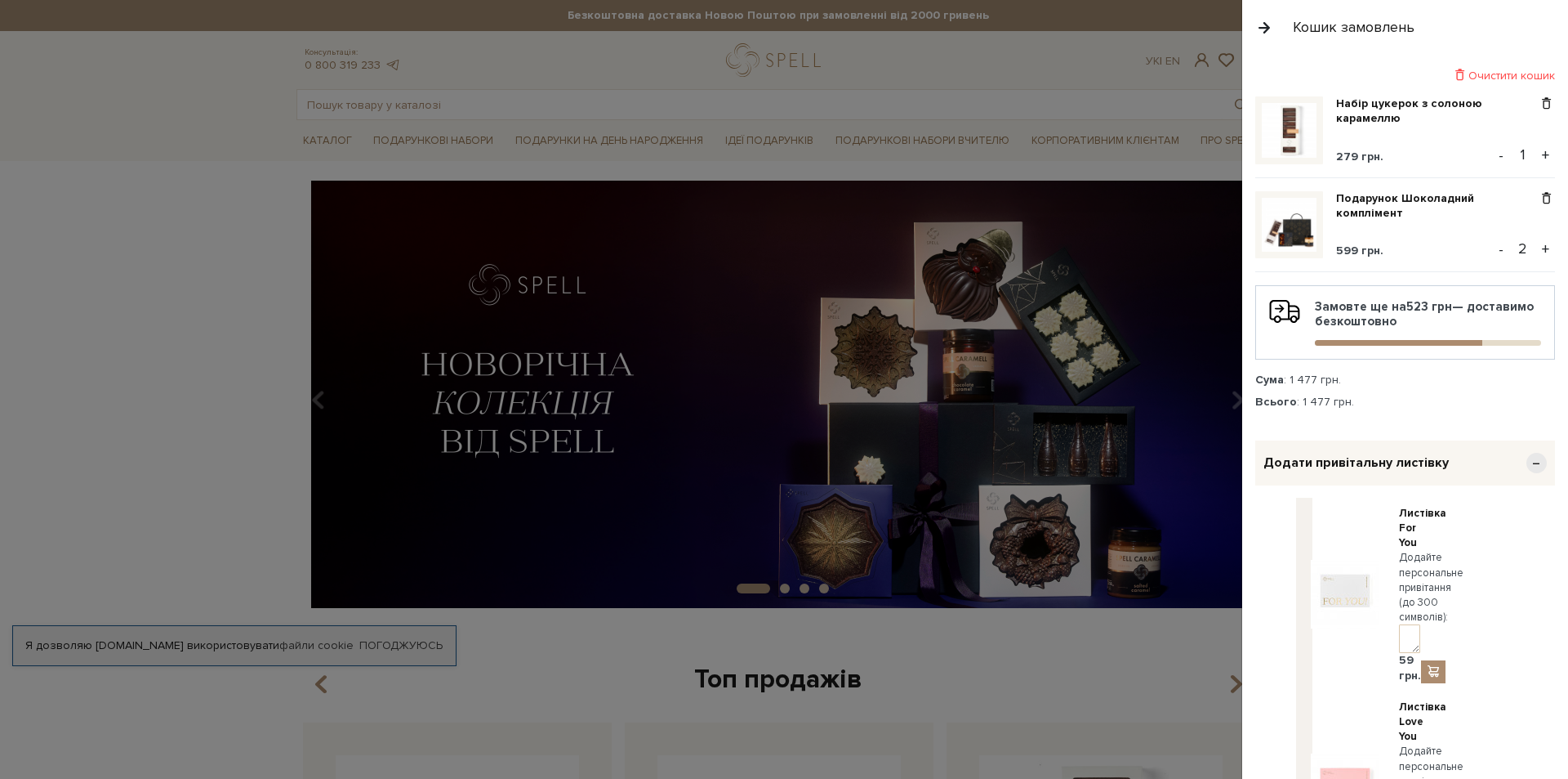
click at [1394, 465] on span "Додати привітальну листівку" at bounding box center [1356, 463] width 186 height 18
